Goal: Task Accomplishment & Management: Complete application form

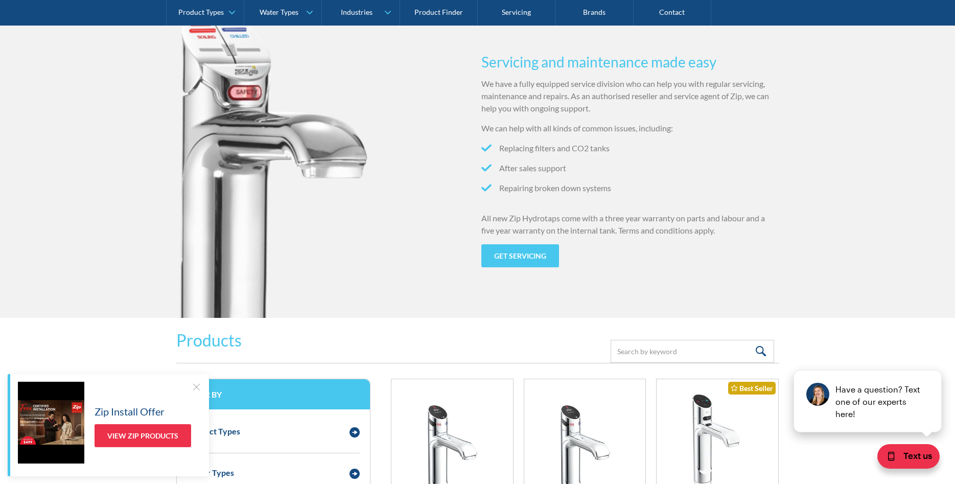
scroll to position [1043, 0]
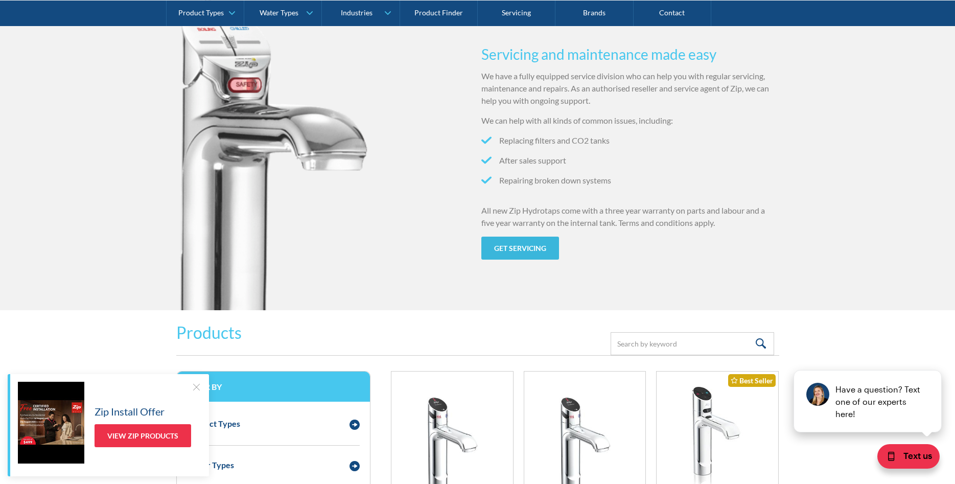
click at [536, 248] on link "Get servicing" at bounding box center [521, 248] width 78 height 23
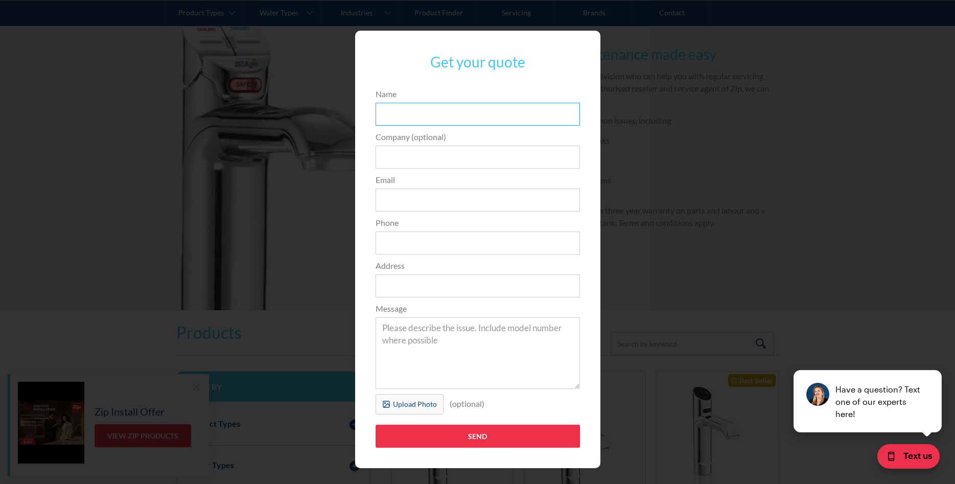
click at [415, 114] on input "Name" at bounding box center [478, 114] width 204 height 23
type input "[PERSON_NAME]"
click at [430, 156] on input "Company (optional)" at bounding box center [478, 157] width 204 height 23
type input "q"
type input "QIAGEN Pty Ltd"
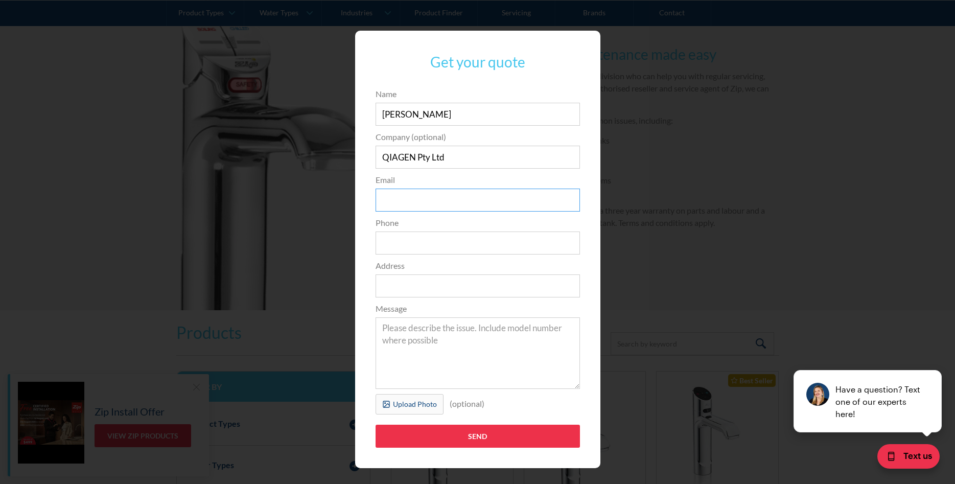
click at [435, 198] on input "Email" at bounding box center [478, 200] width 204 height 23
type input "[PERSON_NAME][EMAIL_ADDRESS][PERSON_NAME][DOMAIN_NAME]"
click at [418, 243] on input "Phone" at bounding box center [478, 243] width 204 height 23
type input "0439713500"
click at [421, 279] on input "Address" at bounding box center [478, 286] width 204 height 23
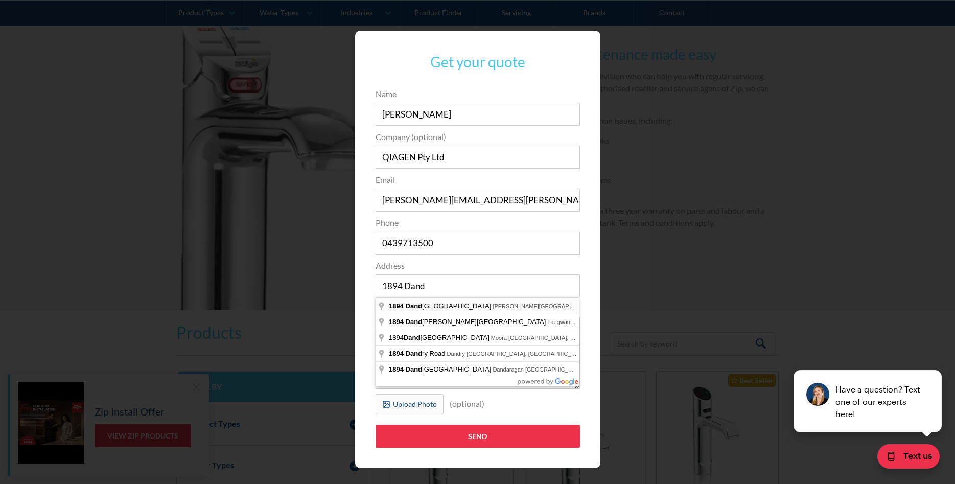
type input "[STREET_ADDRESS][PERSON_NAME]"
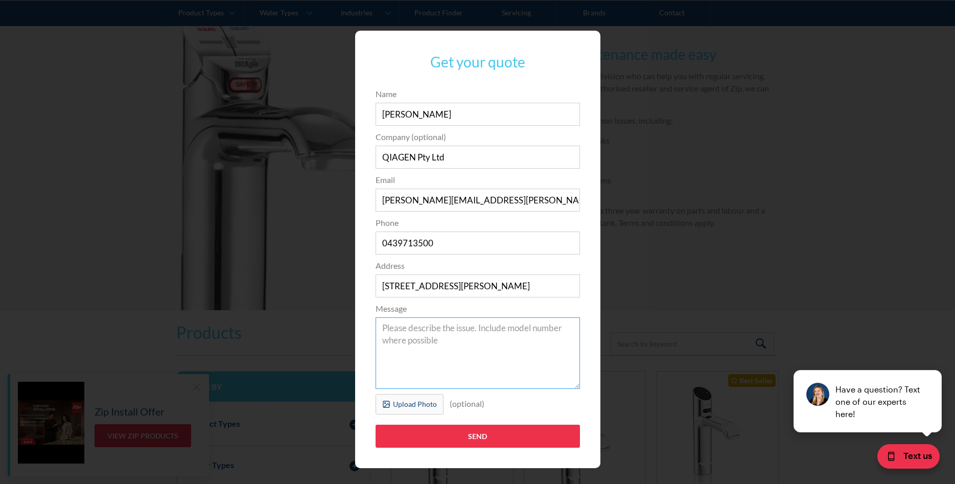
click at [446, 328] on textarea "Message" at bounding box center [478, 353] width 204 height 72
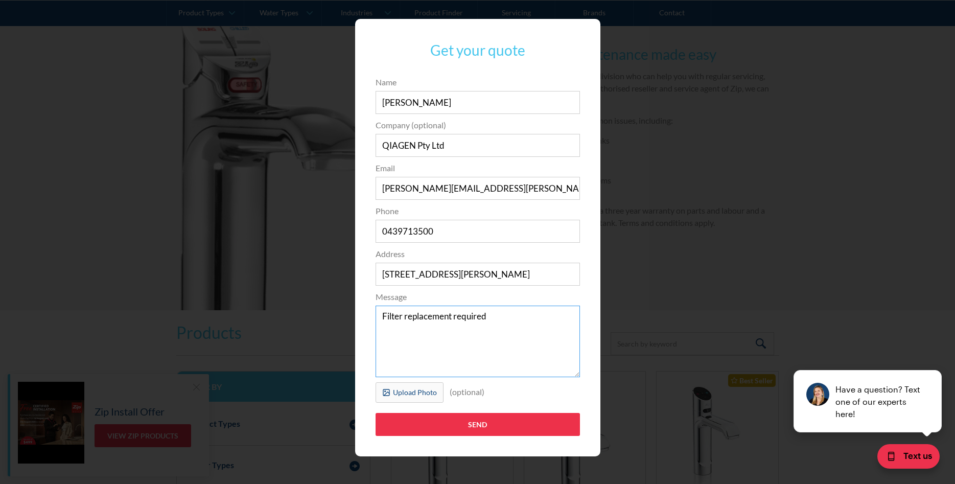
scroll to position [15, 0]
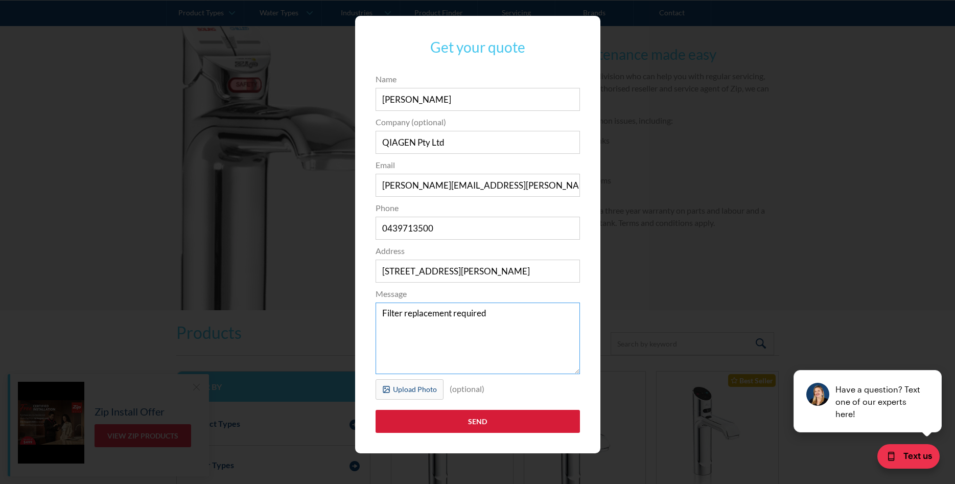
type textarea "Filter replacement required"
click at [477, 421] on input "Send" at bounding box center [478, 421] width 204 height 23
